Goal: Task Accomplishment & Management: Manage account settings

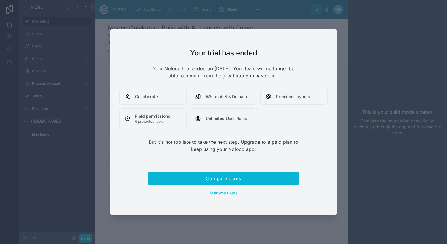
click at [347, 54] on div at bounding box center [223, 122] width 447 height 244
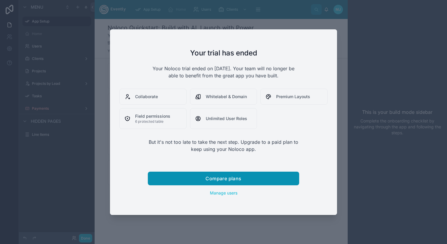
click at [233, 180] on span "Compare plans" at bounding box center [224, 178] width 36 height 6
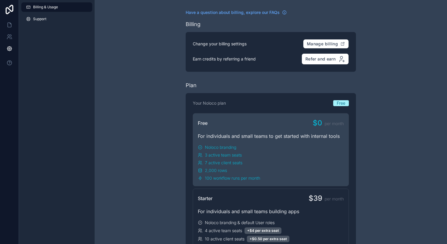
click at [271, 122] on div "Free $0 per month" at bounding box center [271, 122] width 146 height 9
click at [343, 102] on span "Free" at bounding box center [341, 103] width 9 height 6
click at [343, 116] on div "Free $0 per month For individuals and small teams to get started with internal …" at bounding box center [271, 149] width 156 height 73
click at [7, 27] on icon at bounding box center [10, 25] width 6 height 6
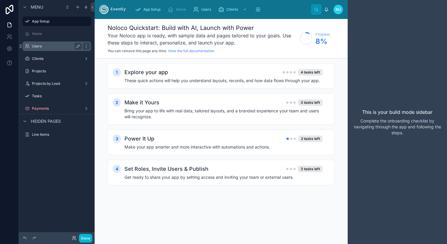
click at [46, 46] on div "Menu App Setup Home Users Clients Projects Projects by Lead Tasks Payments Hidd…" at bounding box center [223, 122] width 447 height 244
